Goal: Task Accomplishment & Management: Use online tool/utility

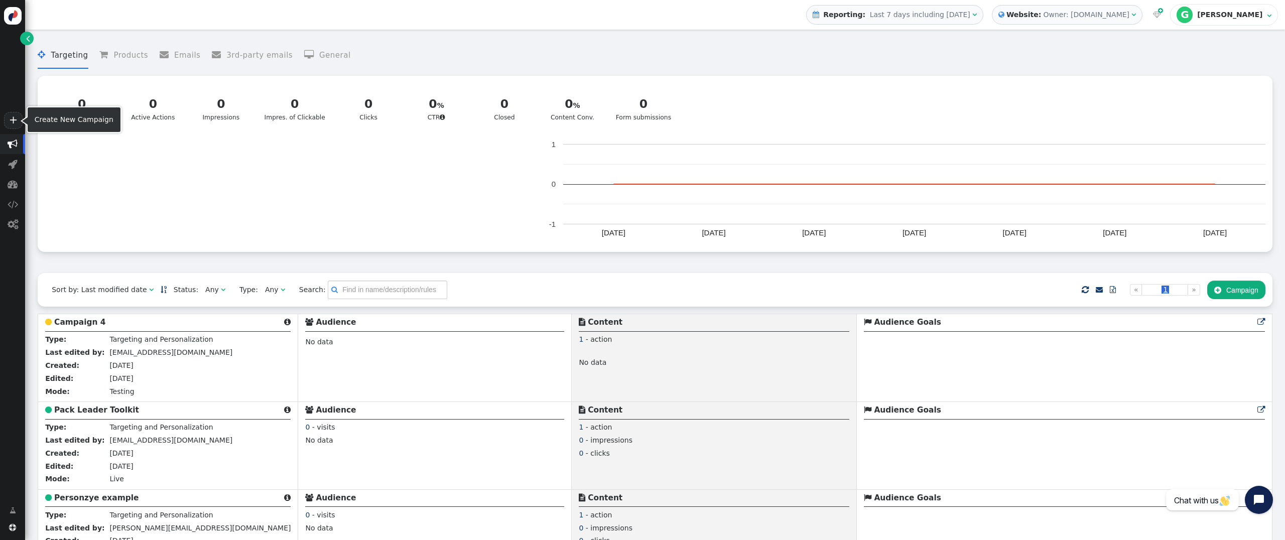
click at [17, 123] on link "+" at bounding box center [13, 120] width 18 height 17
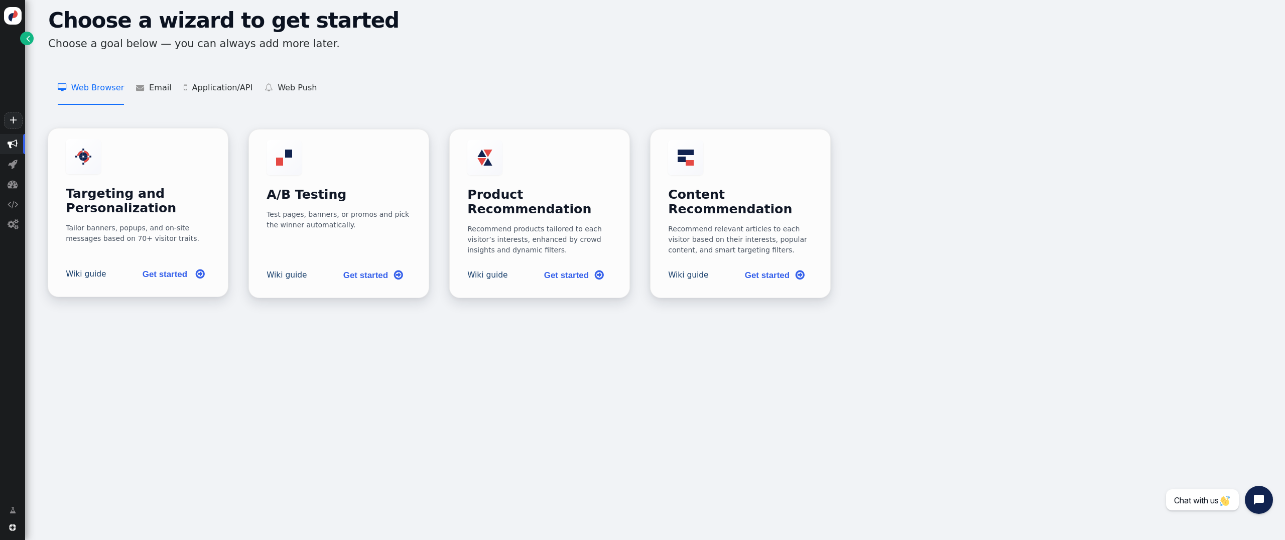
click at [126, 206] on h3 "Targeting and Personalization" at bounding box center [138, 201] width 145 height 29
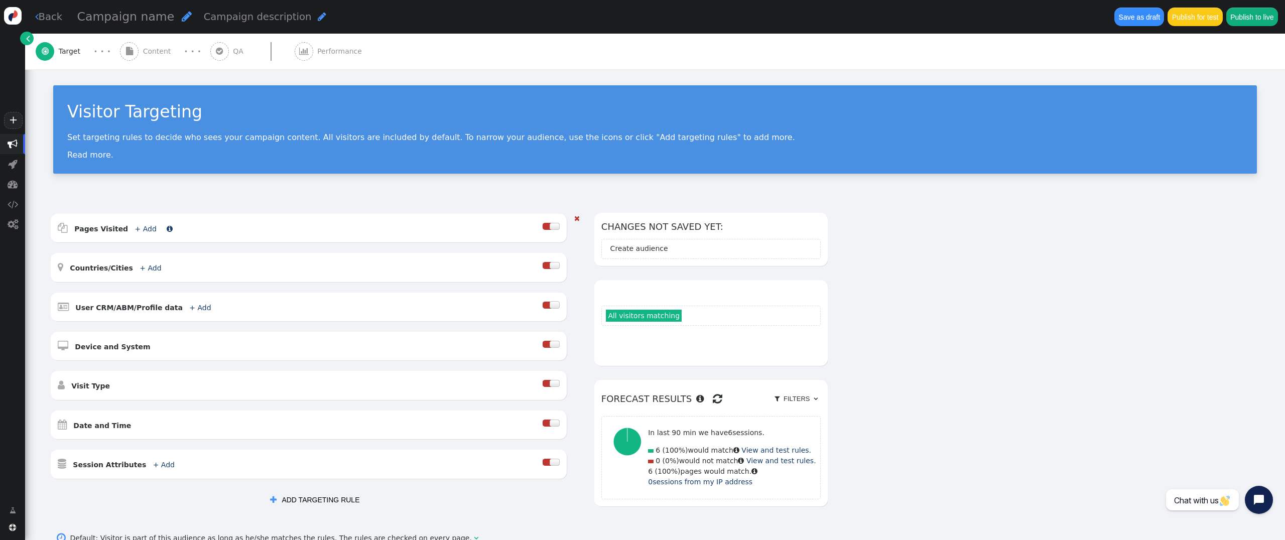
click at [136, 230] on link "+ Add" at bounding box center [146, 229] width 22 height 8
click at [161, 251] on span "" at bounding box center [163, 250] width 5 height 7
click at [259, 256] on div "" at bounding box center [261, 250] width 5 height 11
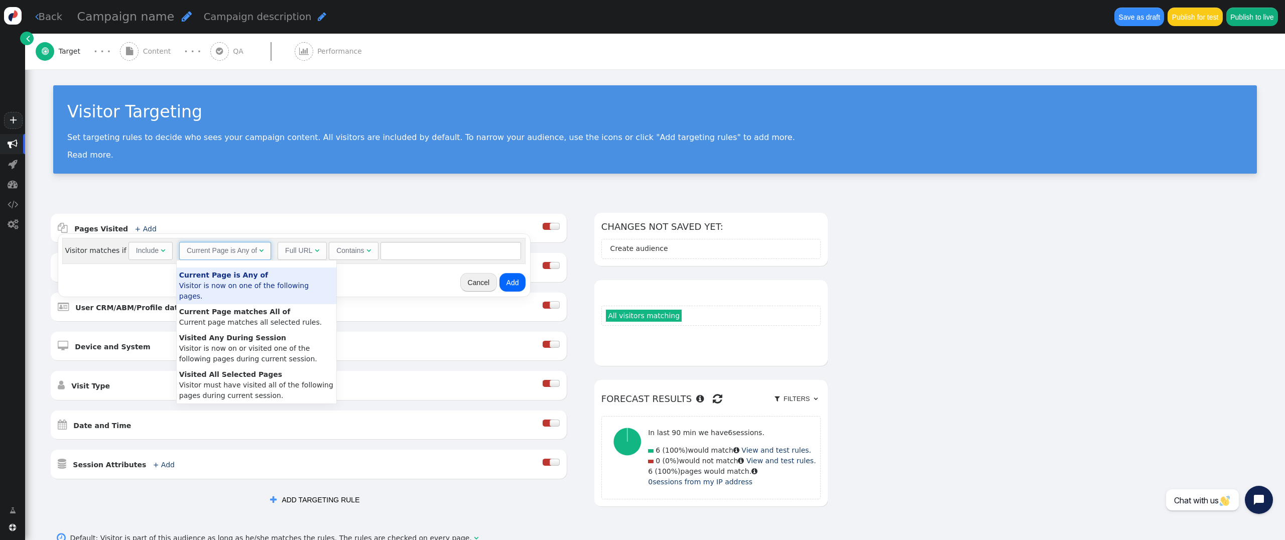
click at [259, 256] on div "" at bounding box center [261, 250] width 5 height 11
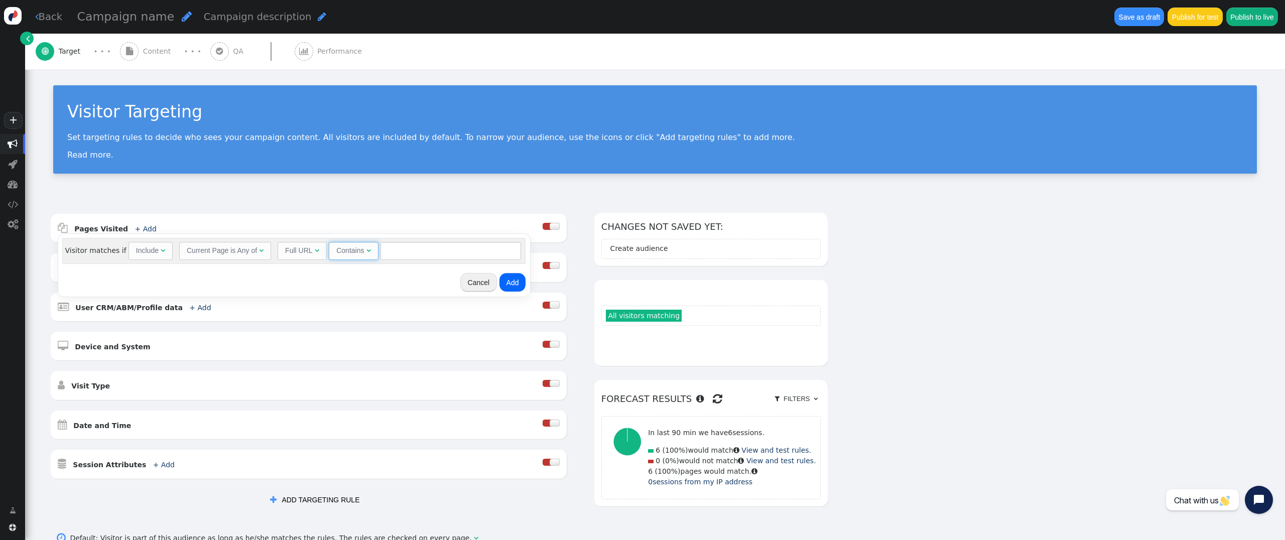
click at [329, 256] on span "Contains " at bounding box center [353, 251] width 49 height 18
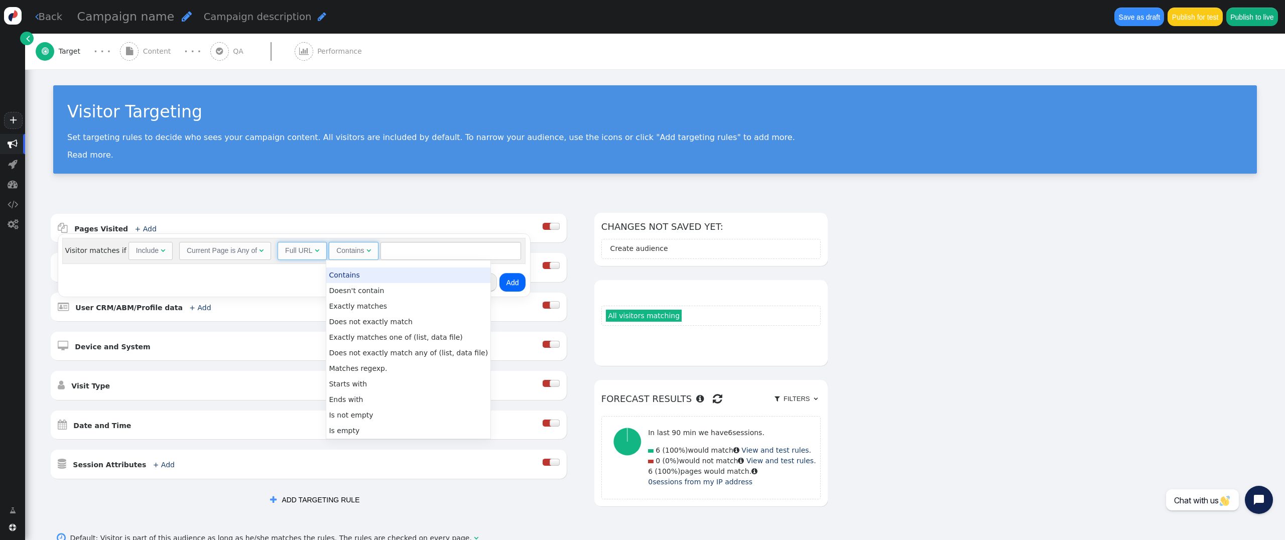
click at [315, 256] on span "Full URL " at bounding box center [302, 251] width 49 height 18
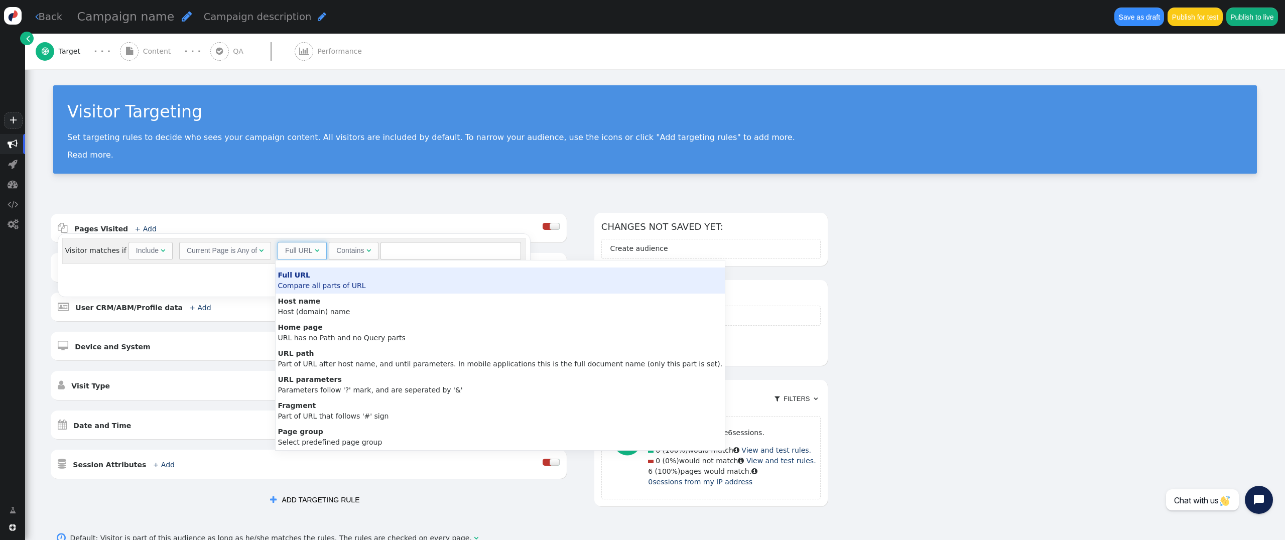
click at [322, 210] on div "AND OR XOR AND     Pages Visited + Add  Include Current Page is Any of - V…" at bounding box center [655, 393] width 1260 height 388
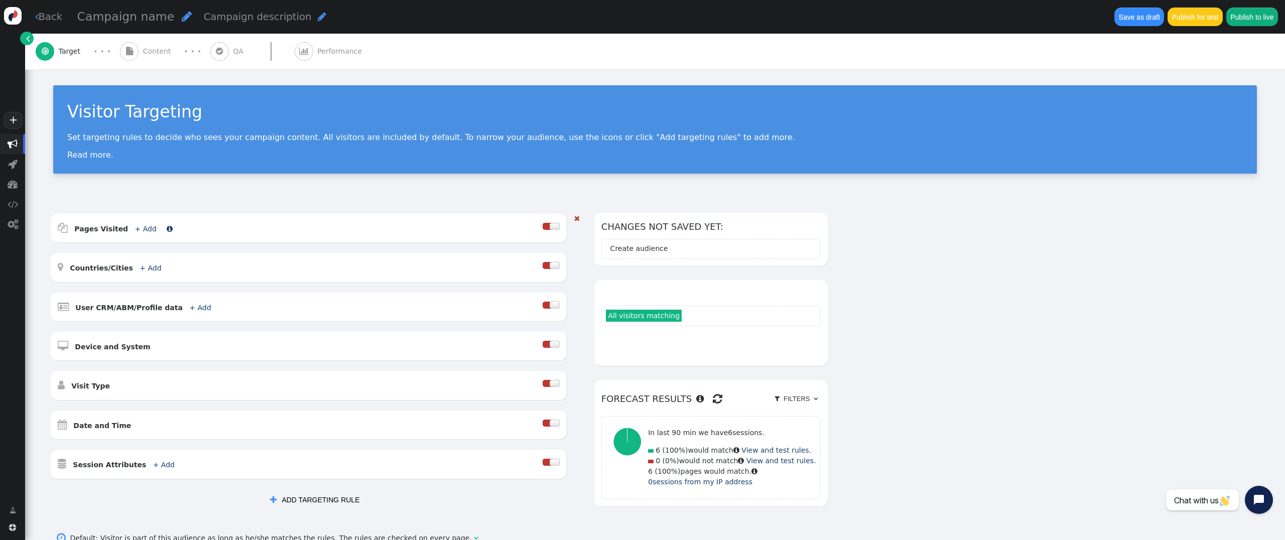
click at [146, 230] on span "+ Add" at bounding box center [144, 229] width 29 height 8
click at [306, 251] on div "Full URL" at bounding box center [298, 250] width 27 height 11
click at [352, 249] on div "Contains" at bounding box center [350, 250] width 28 height 11
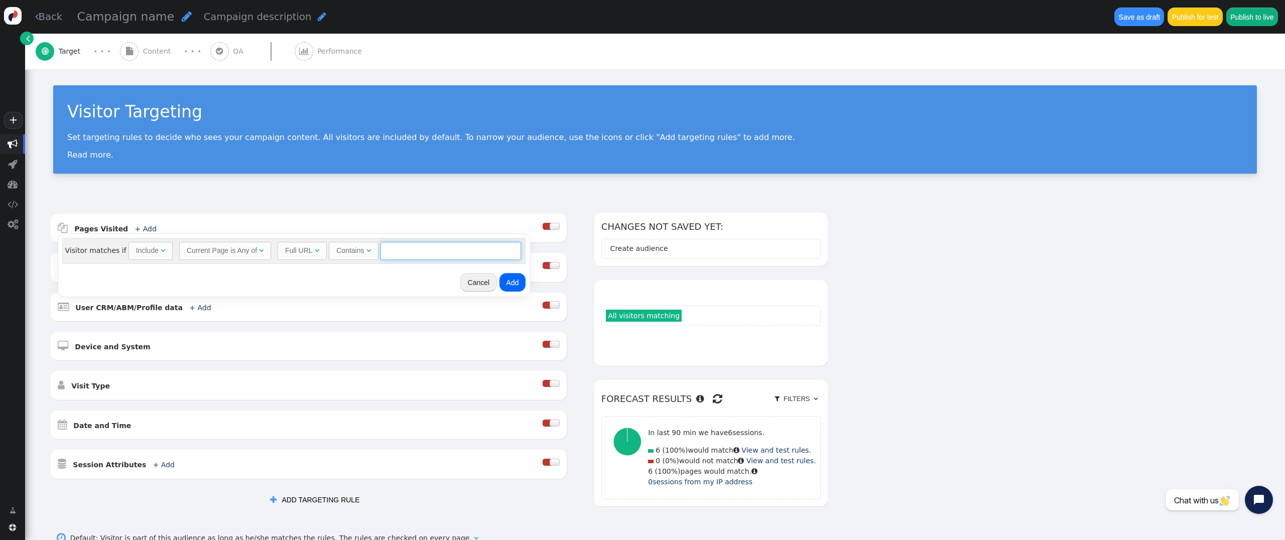
click at [405, 249] on input "text" at bounding box center [450, 251] width 141 height 18
paste input "[URL][DOMAIN_NAME]"
type input "[URL][DOMAIN_NAME]"
click at [512, 279] on button "Add" at bounding box center [512, 282] width 27 height 18
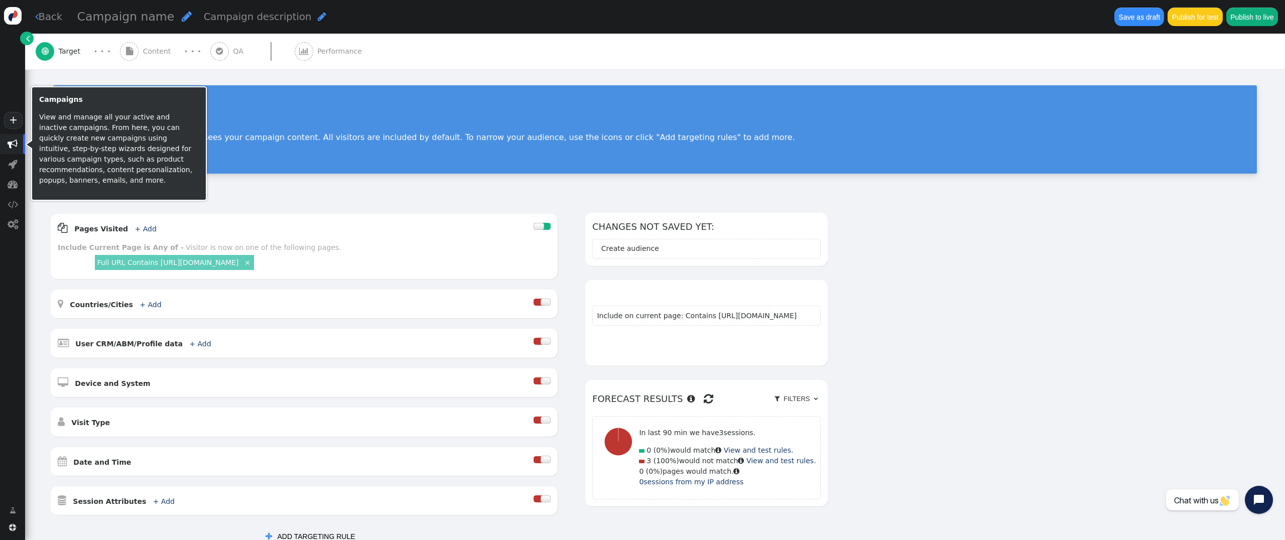
click at [15, 148] on span "" at bounding box center [13, 144] width 10 height 10
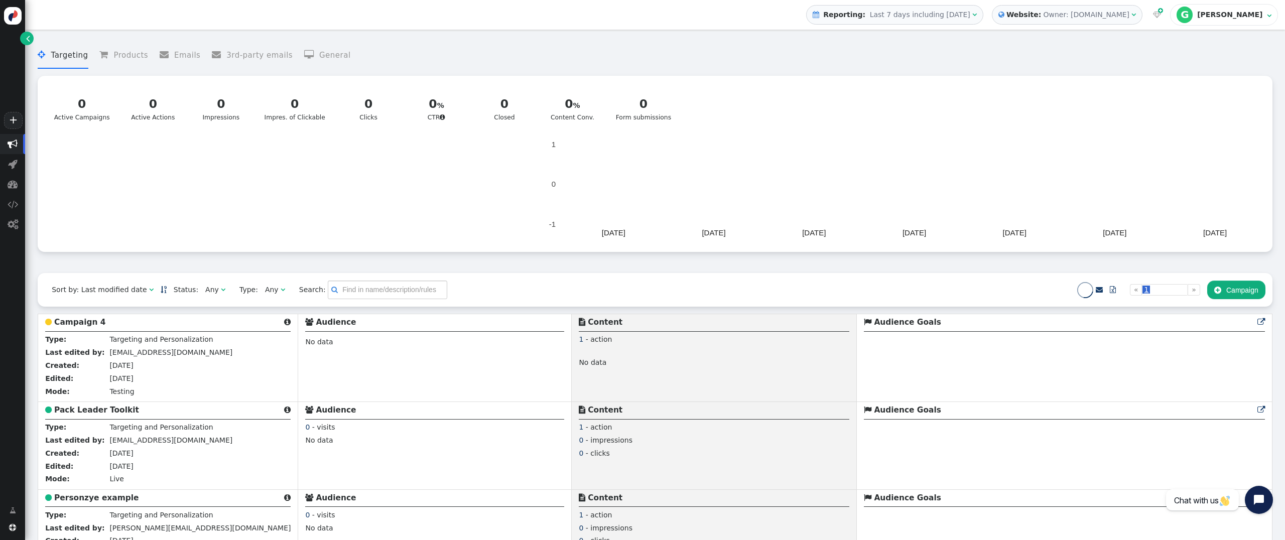
scroll to position [132, 0]
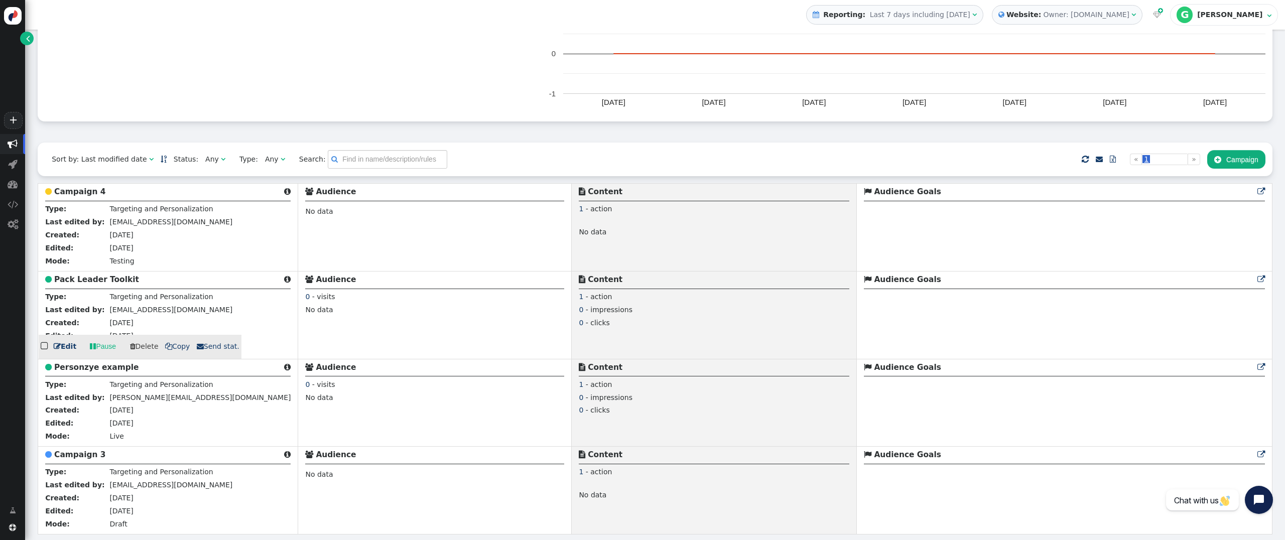
click at [71, 348] on link " Edit" at bounding box center [65, 346] width 23 height 11
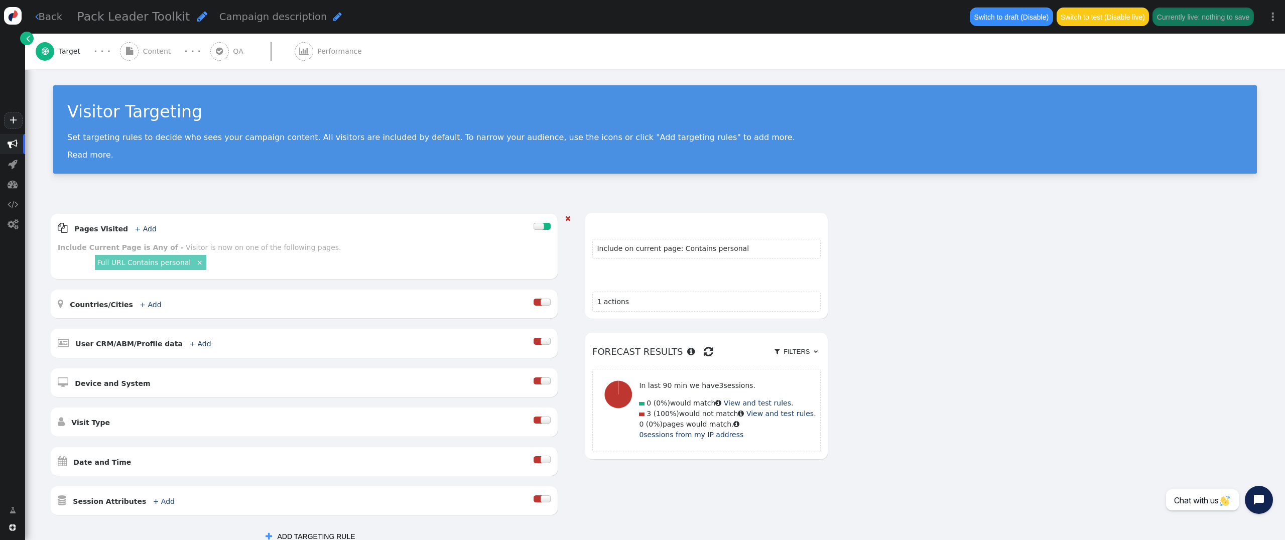
click at [186, 246] on div "Visitor is now on one of the following pages." at bounding box center [263, 247] width 155 height 8
click at [164, 261] on link "Full URL Contains personal" at bounding box center [144, 262] width 94 height 8
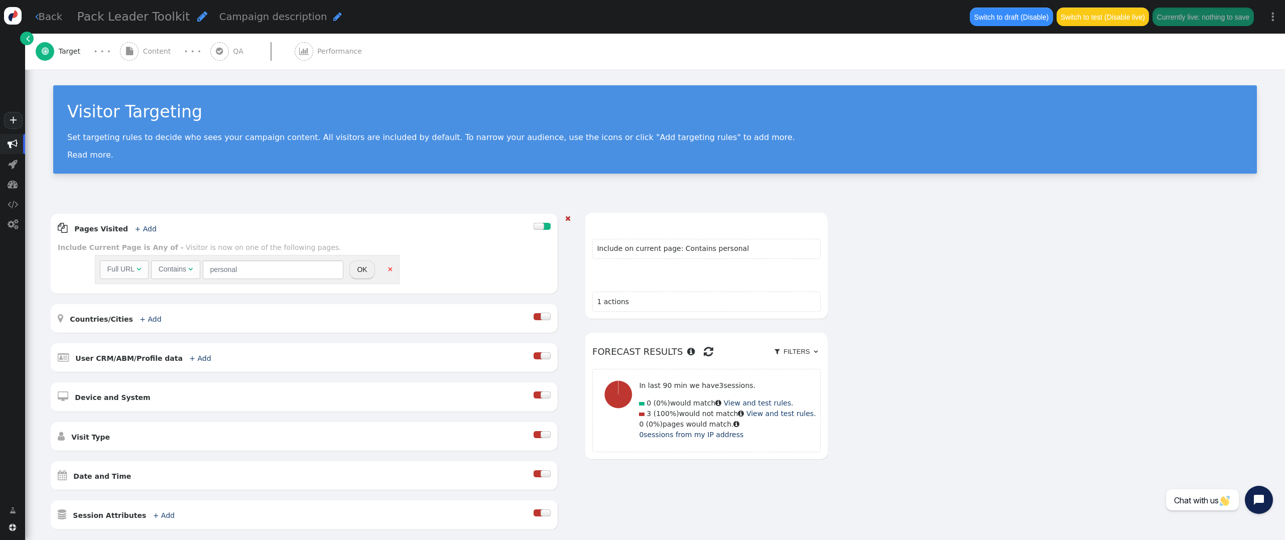
click at [189, 215] on div " Pages Visited + Add  Include Current Page is Any of - Visitor is now on one …" at bounding box center [304, 254] width 507 height 80
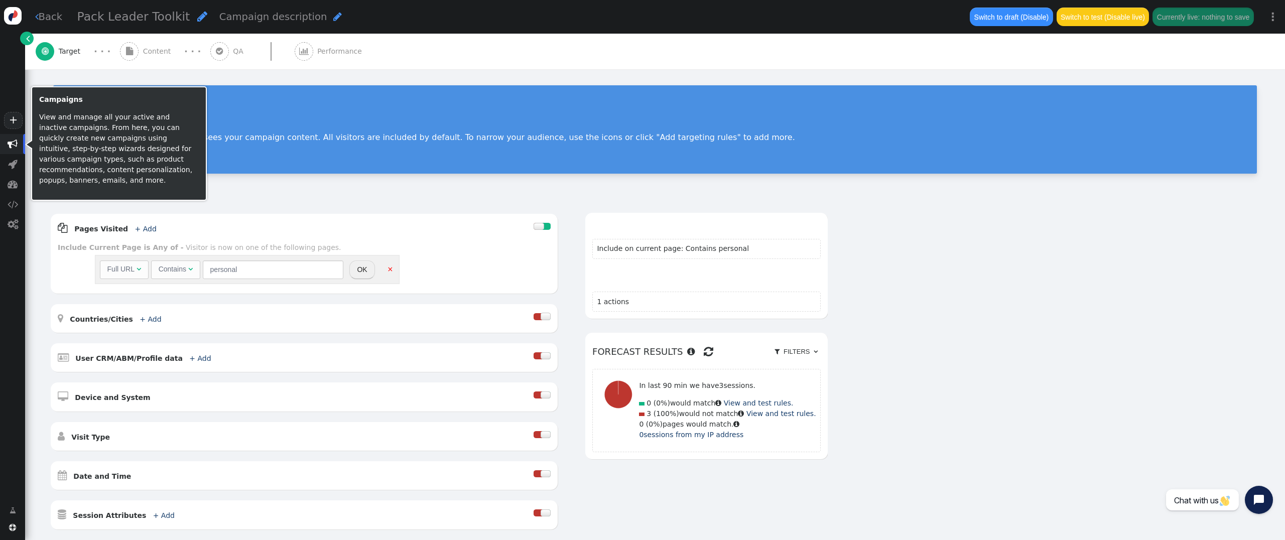
click at [14, 142] on span "" at bounding box center [13, 144] width 10 height 10
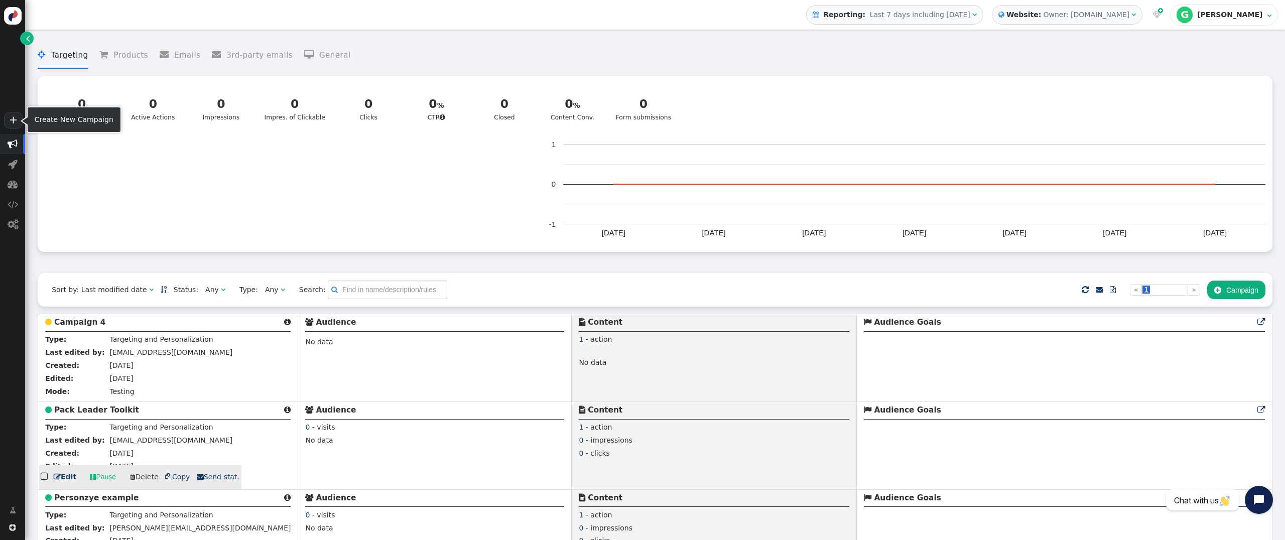
click at [14, 128] on link "+" at bounding box center [13, 120] width 18 height 17
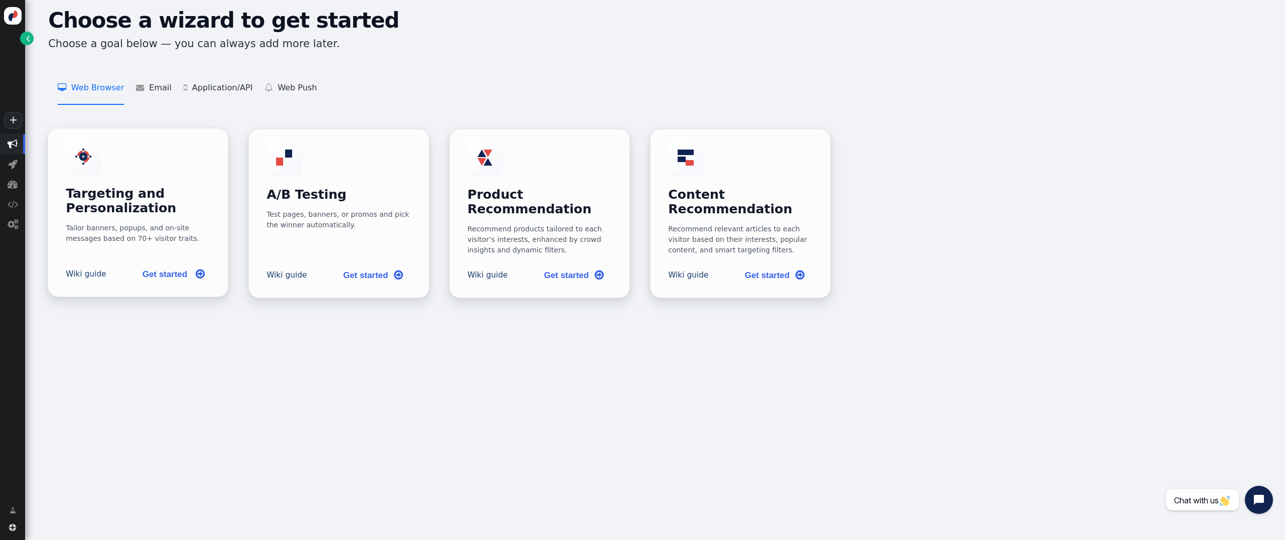
click at [113, 189] on h3 "Targeting and Personalization" at bounding box center [138, 201] width 145 height 29
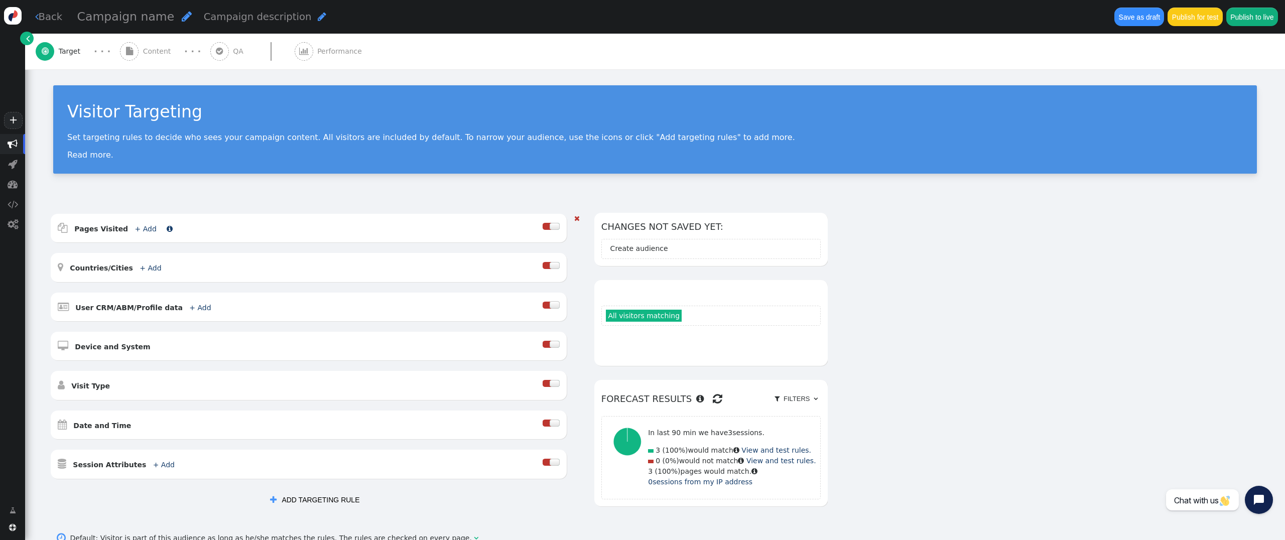
click at [136, 229] on link "+ Add" at bounding box center [146, 229] width 22 height 8
click at [246, 251] on div "Current Page is Any of" at bounding box center [222, 250] width 70 height 11
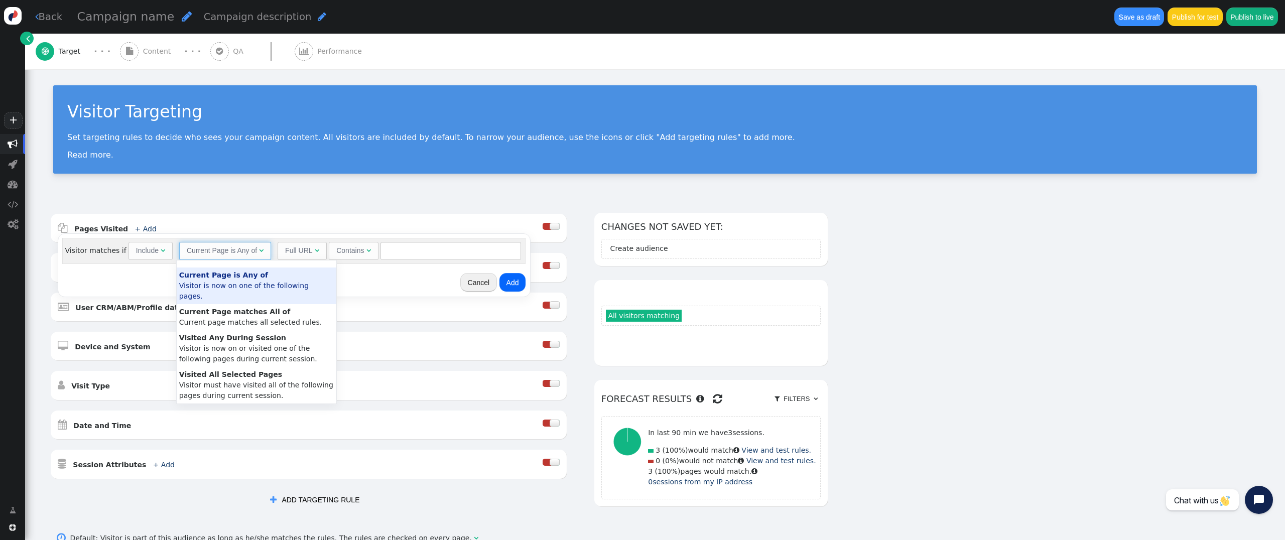
click at [246, 251] on div "Current Page is Any of" at bounding box center [222, 250] width 70 height 11
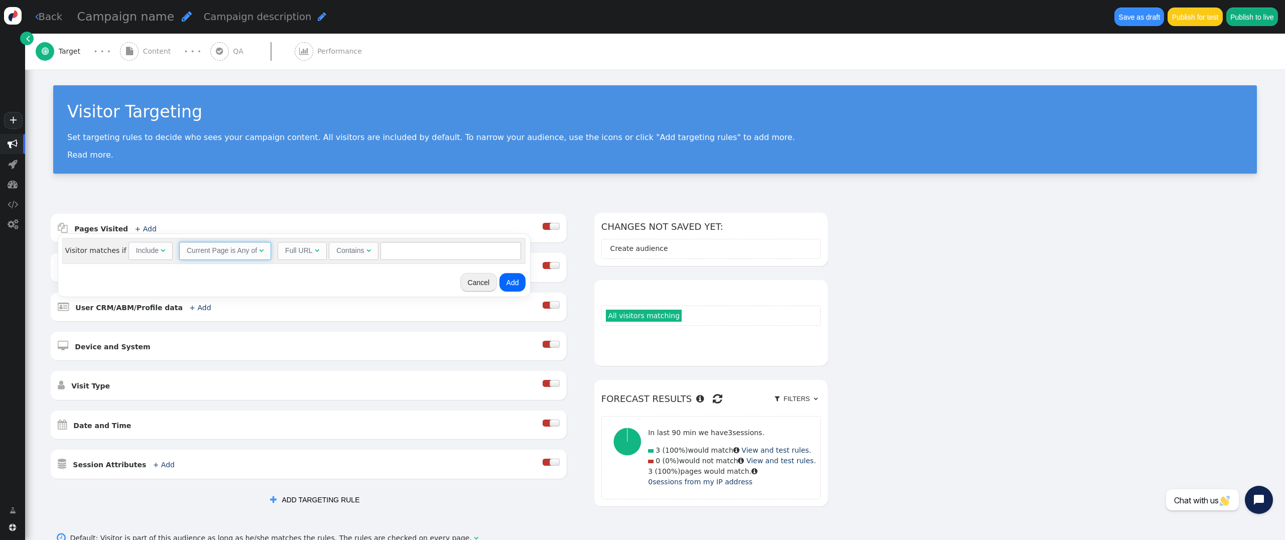
click at [154, 250] on div "Include" at bounding box center [147, 250] width 23 height 11
click at [403, 248] on input "text" at bounding box center [450, 251] width 141 height 18
paste input "[URL][DOMAIN_NAME]"
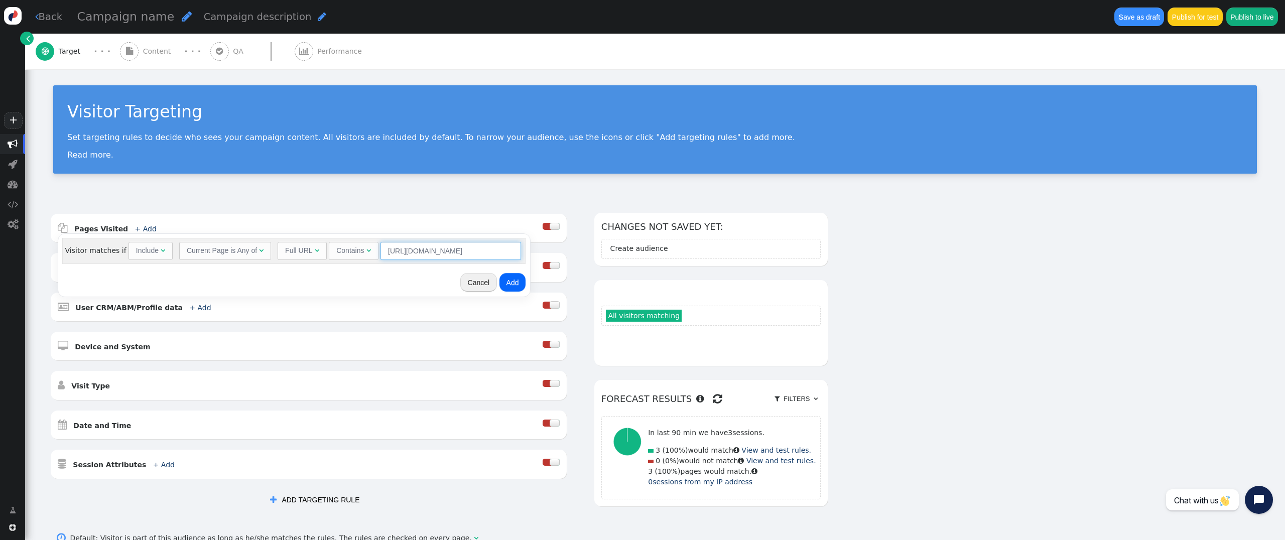
click at [434, 253] on input "[URL][DOMAIN_NAME]" at bounding box center [450, 251] width 141 height 18
drag, startPoint x: 434, startPoint y: 252, endPoint x: 325, endPoint y: 250, distance: 108.4
click at [380, 250] on input "[URL][DOMAIN_NAME]" at bounding box center [450, 251] width 141 height 18
click at [480, 250] on input "wolfpack-wrapped-2025/" at bounding box center [450, 251] width 141 height 18
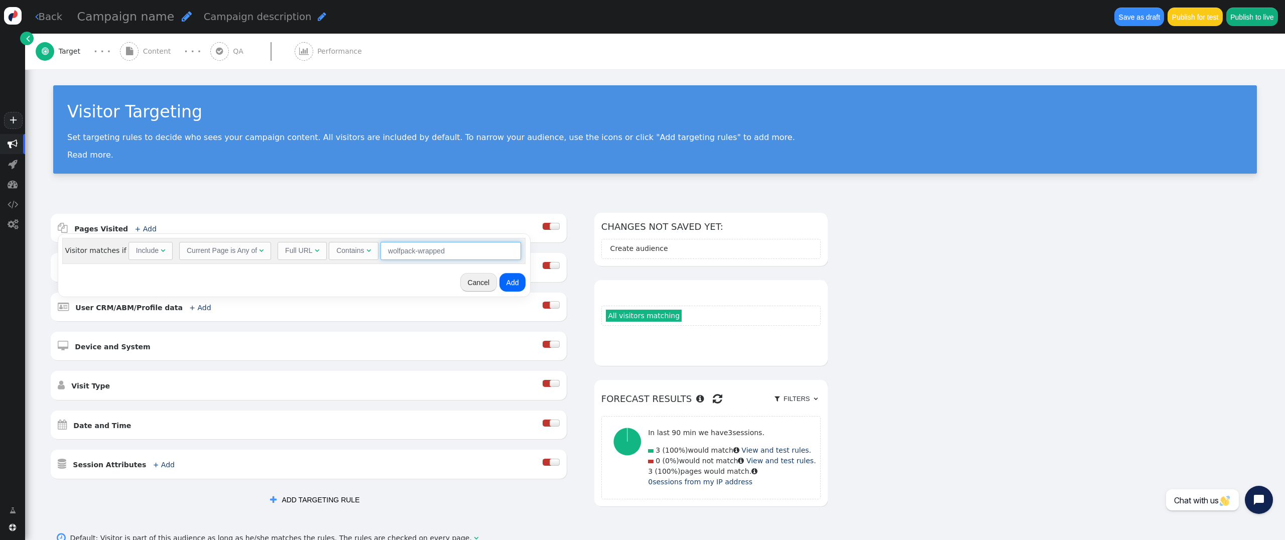
type input "wolfpack-wrapped"
click at [508, 280] on button "Add" at bounding box center [512, 282] width 27 height 18
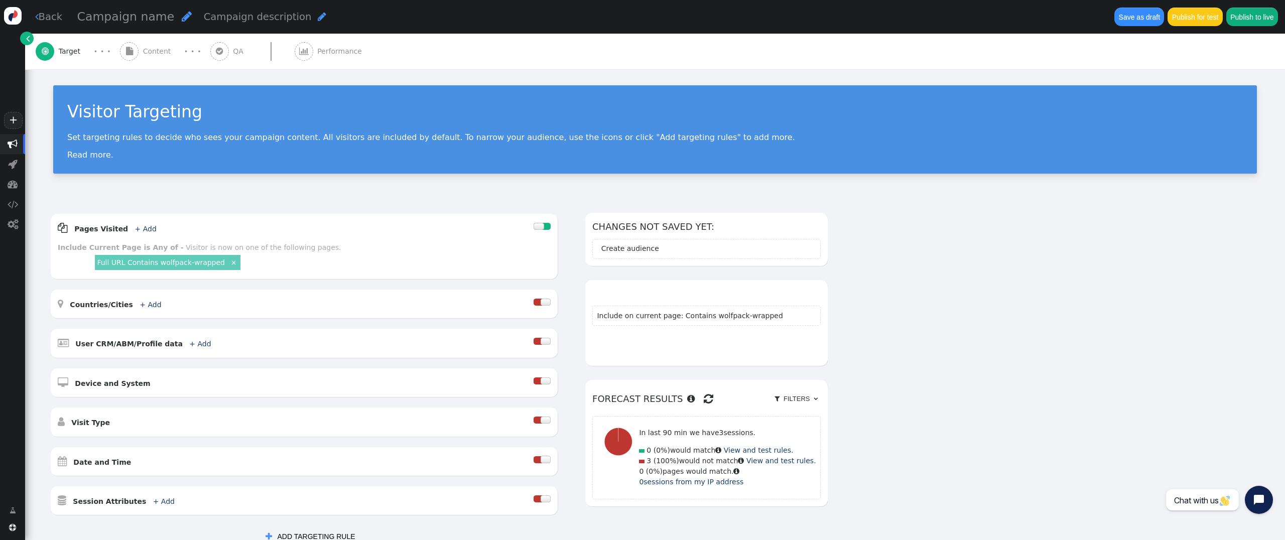
click at [18, 143] on span "" at bounding box center [12, 144] width 25 height 20
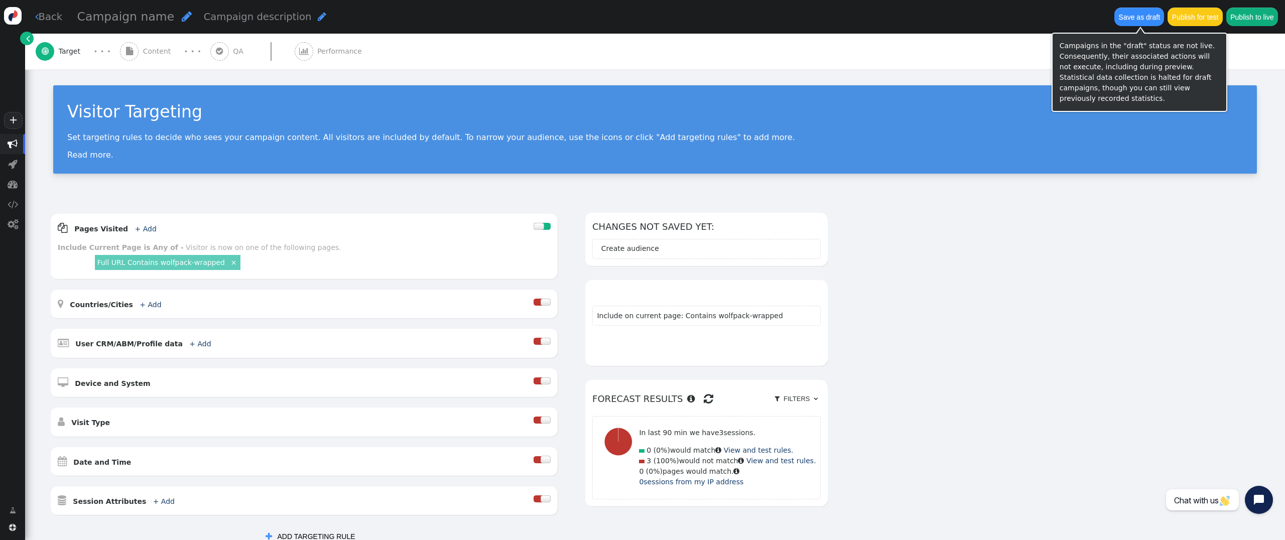
click at [1145, 21] on button "Save as draft" at bounding box center [1139, 17] width 50 height 18
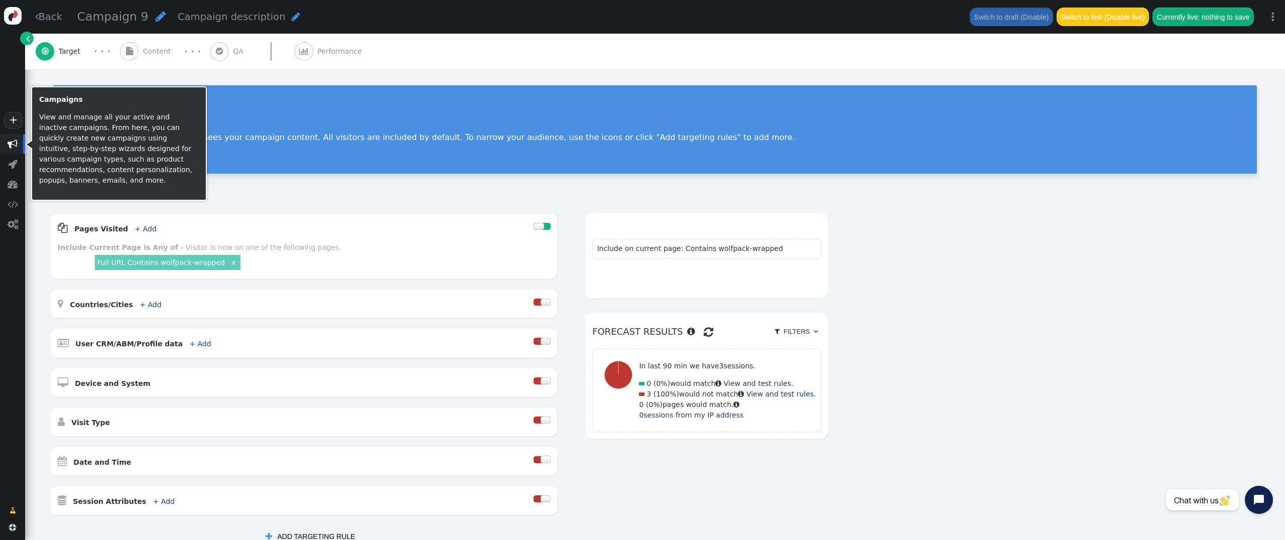
click at [17, 142] on span "" at bounding box center [13, 144] width 10 height 10
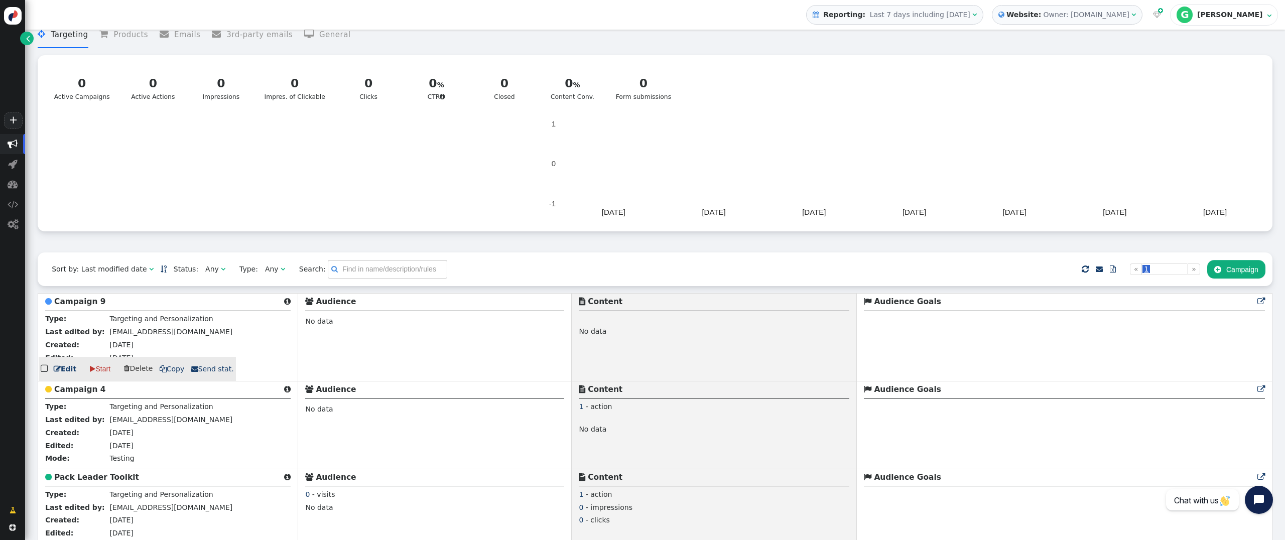
scroll to position [97, 0]
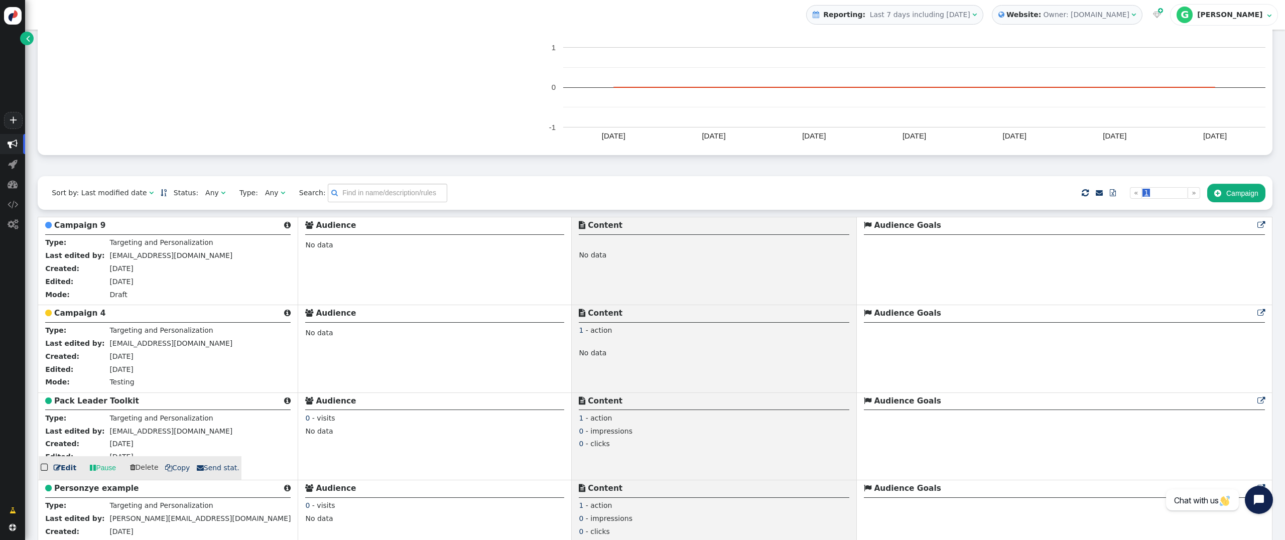
click at [69, 471] on link " Edit" at bounding box center [65, 468] width 23 height 11
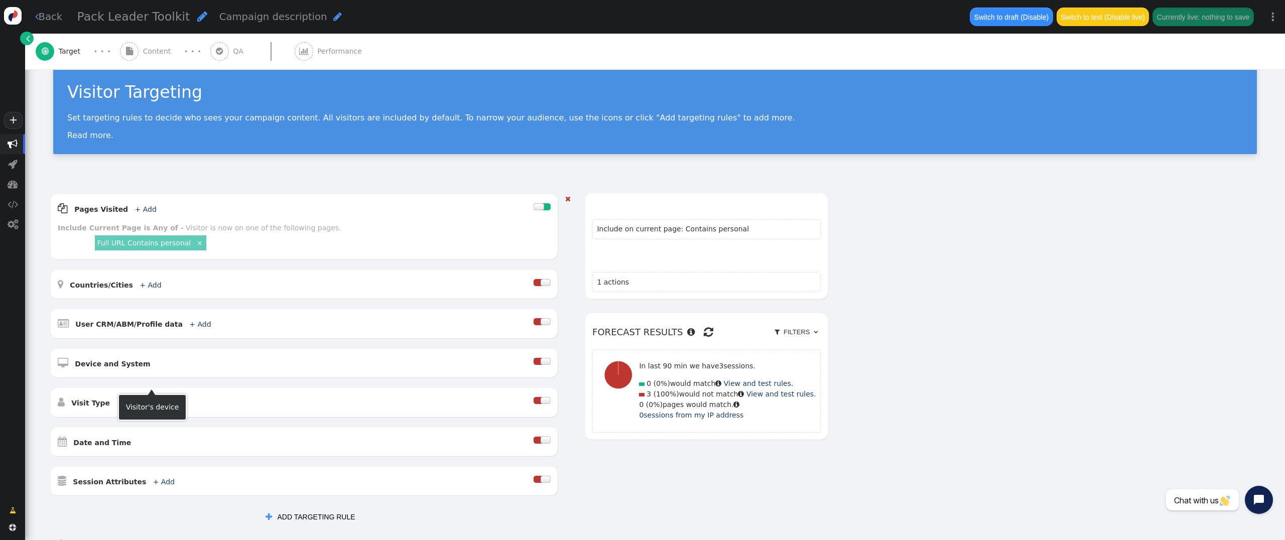
scroll to position [153, 0]
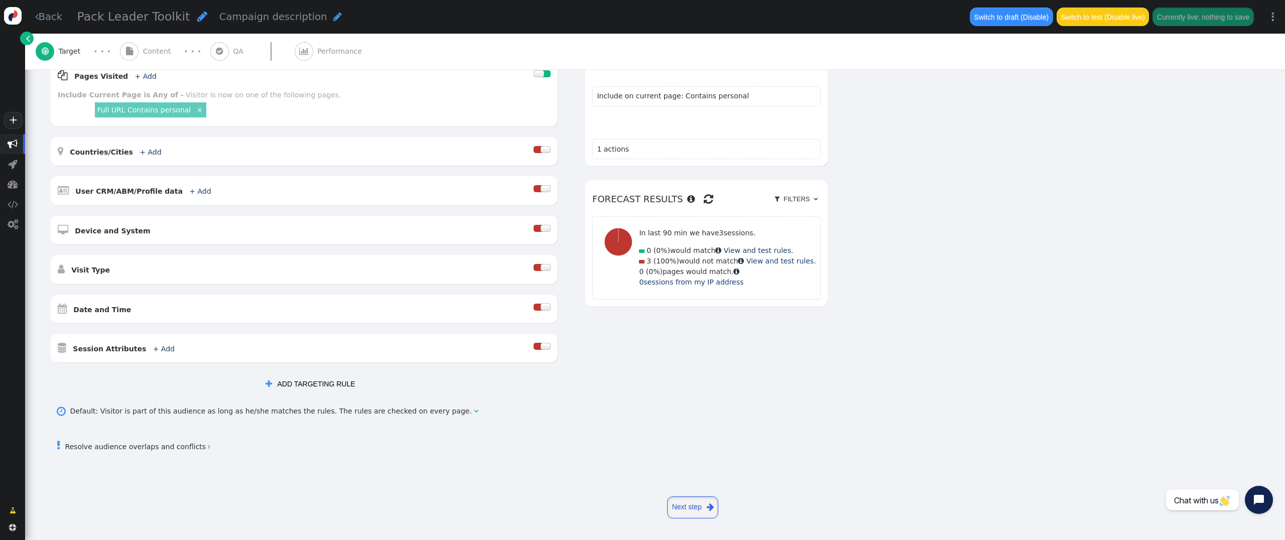
click at [698, 503] on link "Next step " at bounding box center [692, 507] width 51 height 22
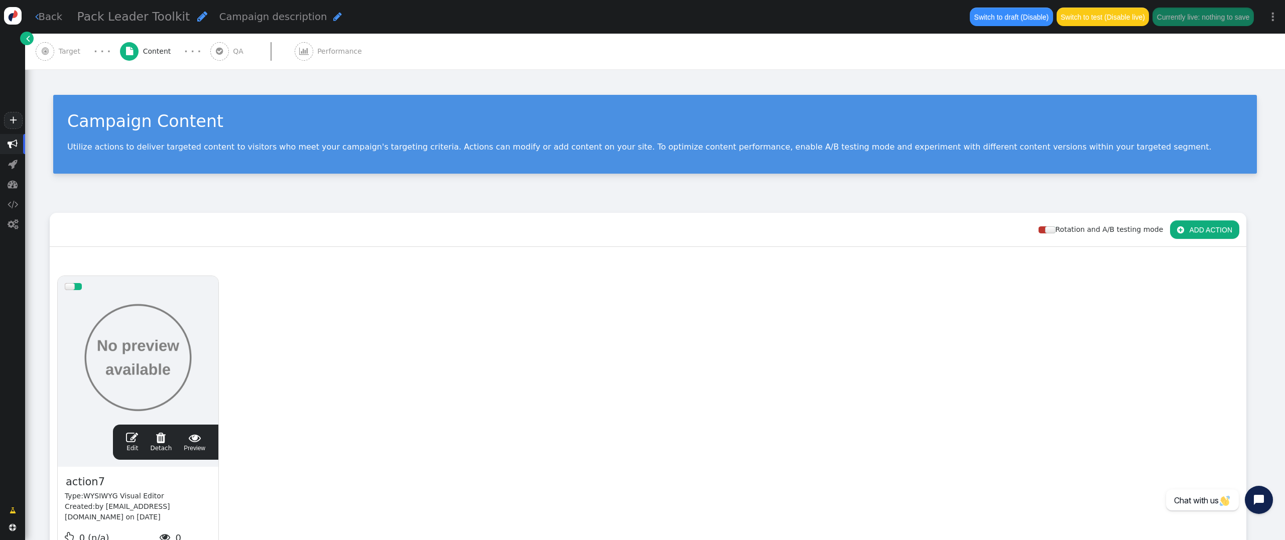
scroll to position [102, 0]
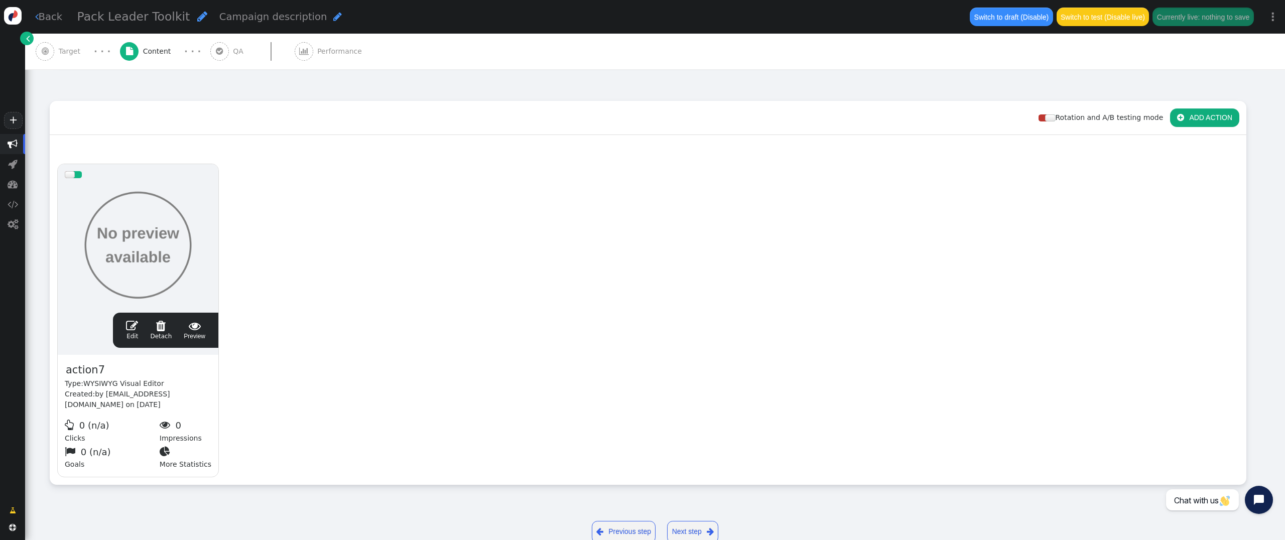
click at [130, 329] on span "" at bounding box center [132, 326] width 12 height 12
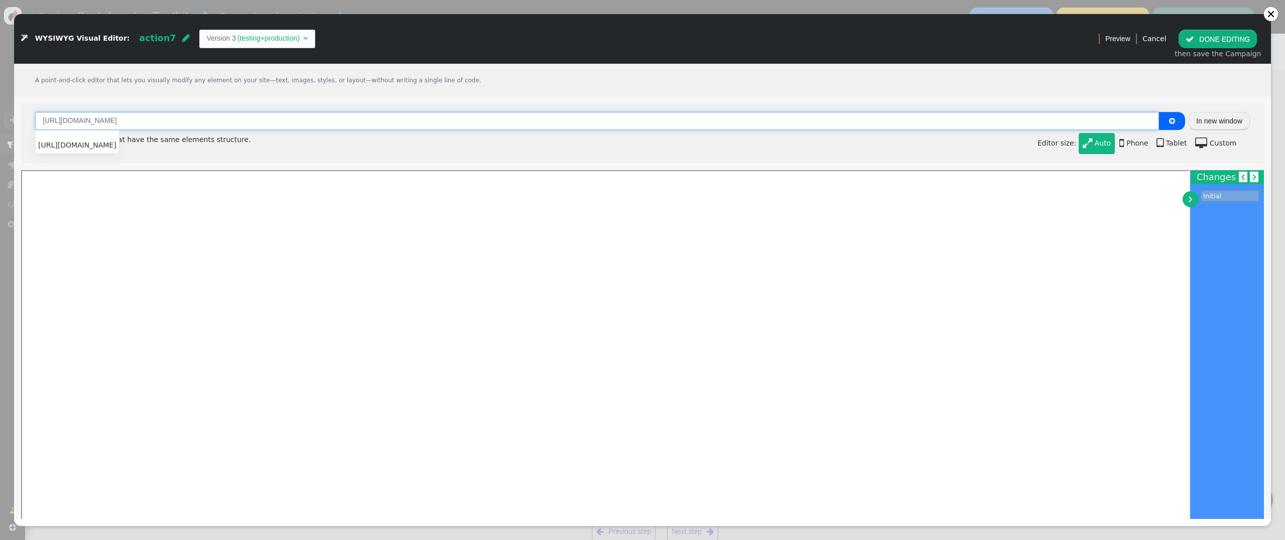
click at [177, 117] on input "[URL][DOMAIN_NAME]" at bounding box center [597, 121] width 1124 height 18
drag, startPoint x: 179, startPoint y: 119, endPoint x: 13, endPoint y: 123, distance: 166.7
click at [35, 123] on input "[URL][DOMAIN_NAME]" at bounding box center [597, 121] width 1124 height 18
paste input "[DOMAIN_NAME][URL]"
type input "[URL][DOMAIN_NAME]"
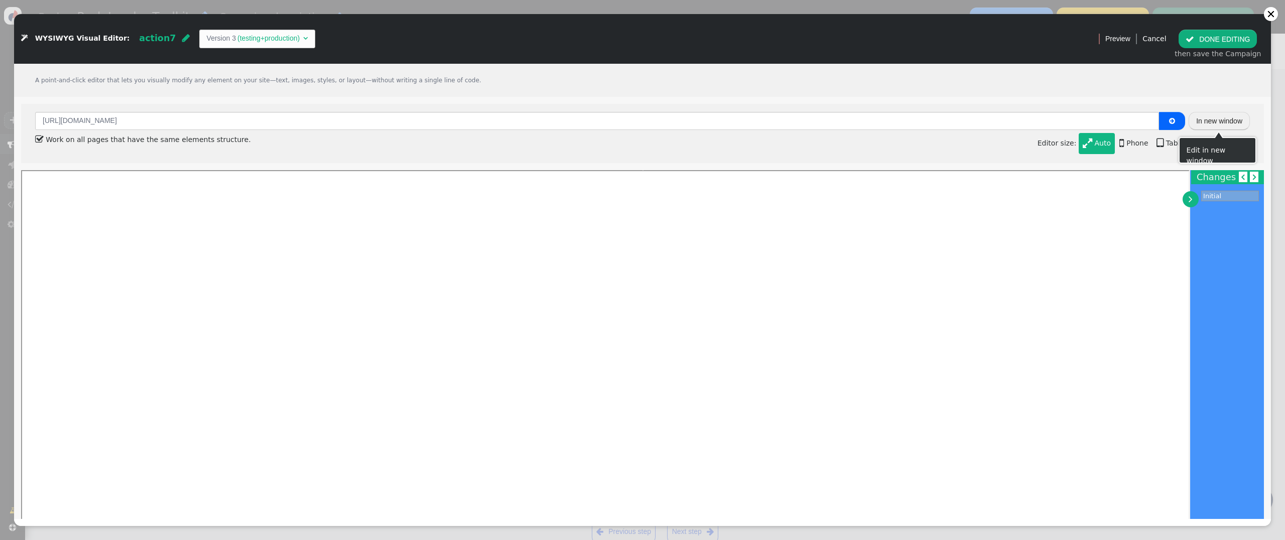
click at [1233, 121] on button "In new window" at bounding box center [1218, 121] width 61 height 18
click at [1216, 120] on button "In new window" at bounding box center [1218, 121] width 61 height 18
click at [1178, 118] on button "" at bounding box center [1172, 121] width 26 height 18
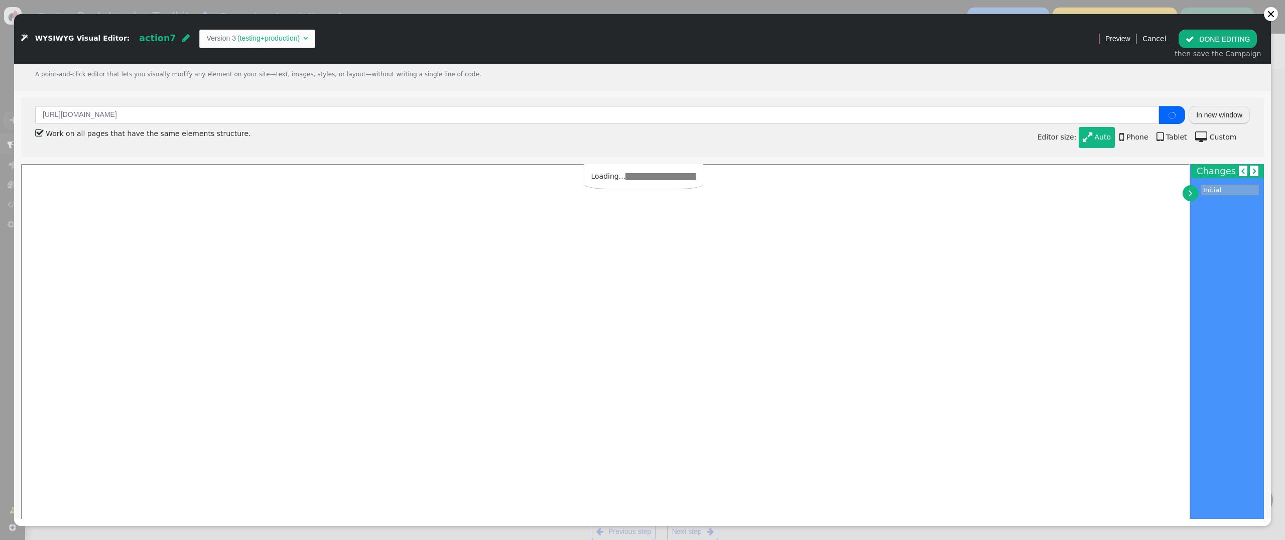
click at [1251, 41] on button " DONE EDITING" at bounding box center [1217, 39] width 78 height 18
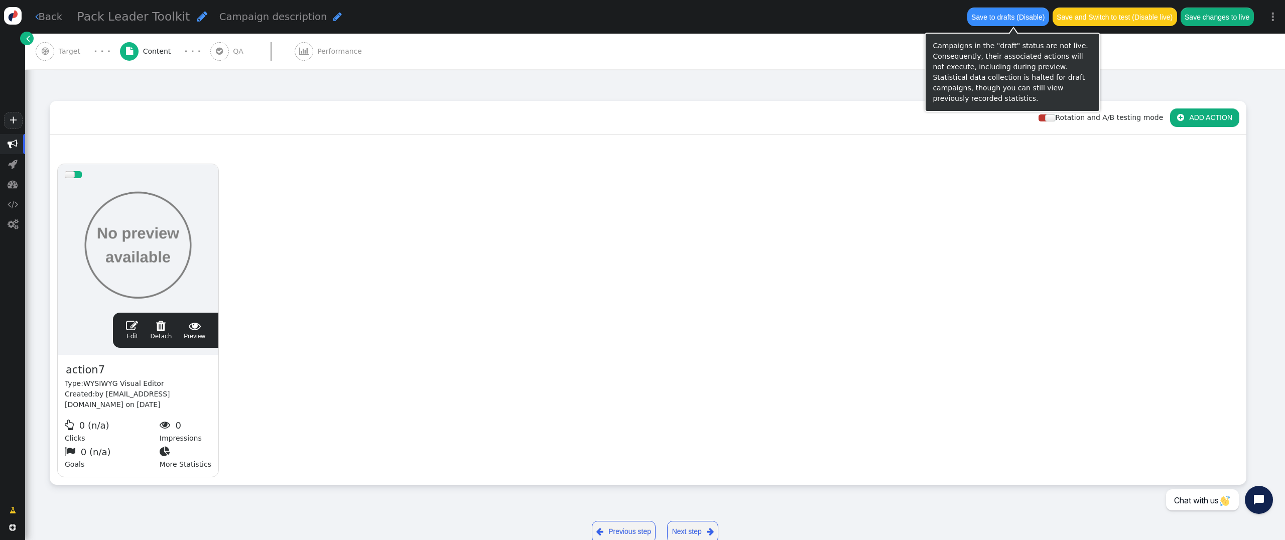
click at [1018, 20] on button "Save to drafts (Disable)" at bounding box center [1008, 17] width 82 height 18
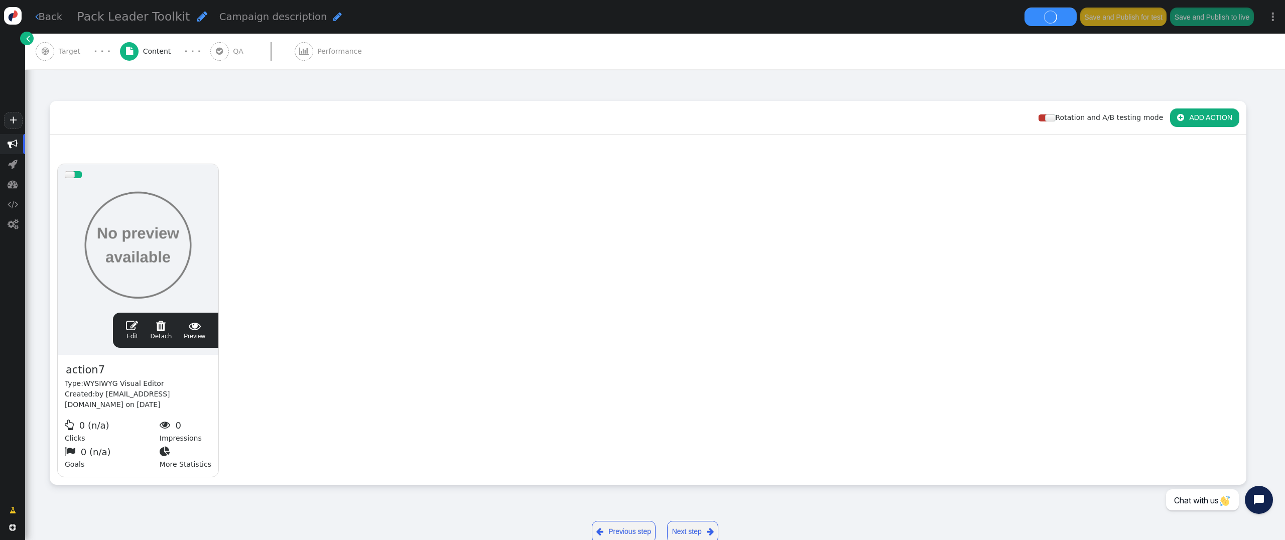
click at [135, 323] on span "" at bounding box center [132, 326] width 12 height 12
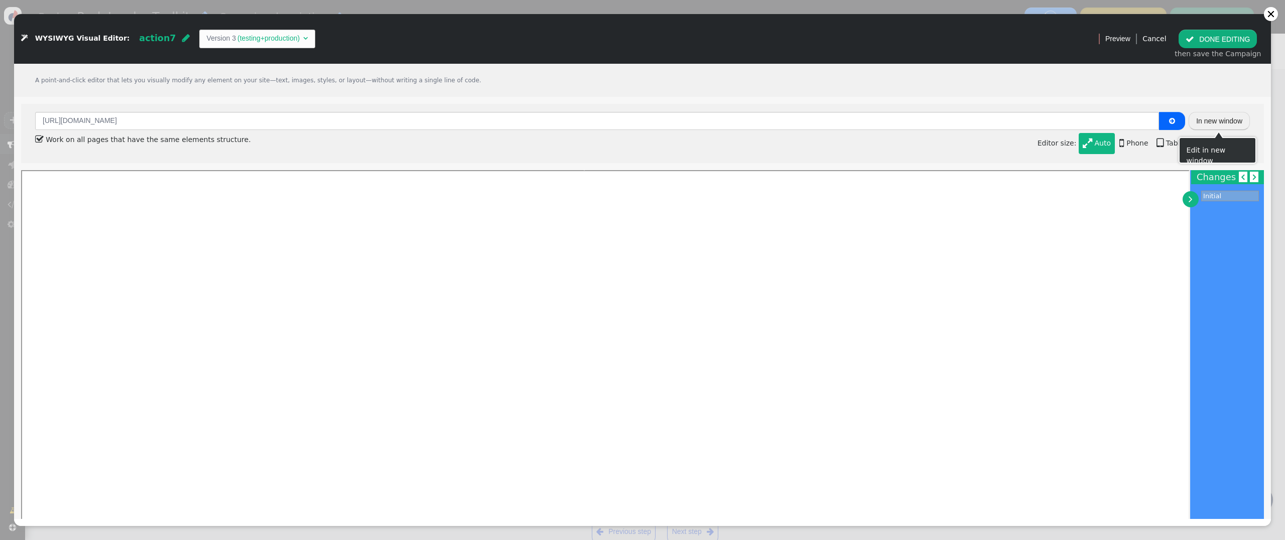
click at [1210, 121] on button "In new window" at bounding box center [1218, 121] width 61 height 18
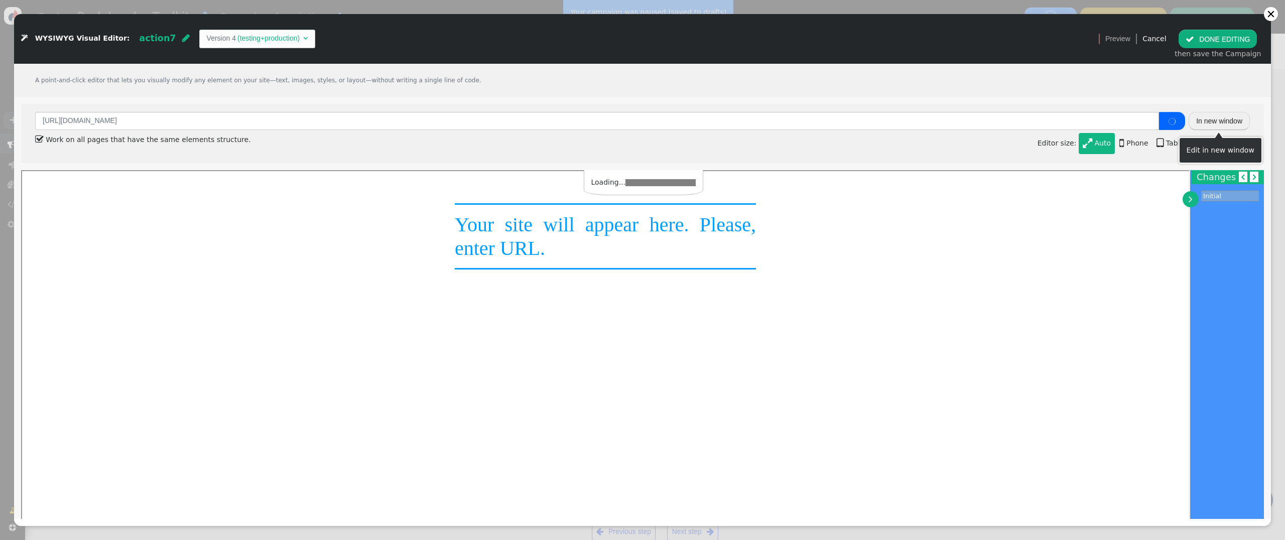
scroll to position [0, 0]
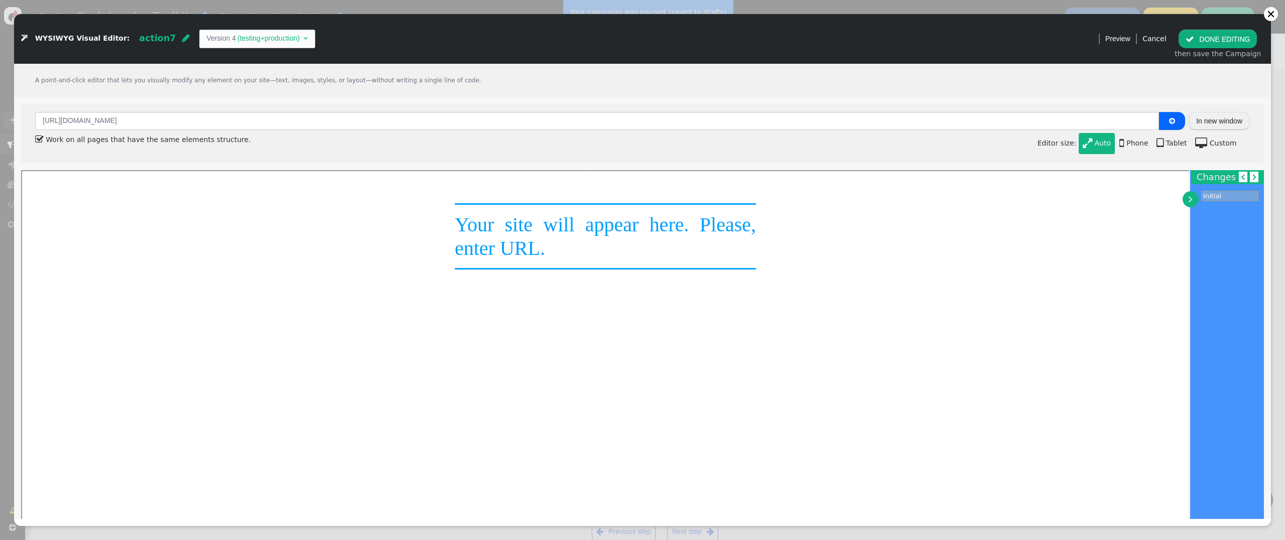
click at [1239, 42] on button " DONE EDITING" at bounding box center [1217, 39] width 78 height 18
